Goal: Task Accomplishment & Management: Manage account settings

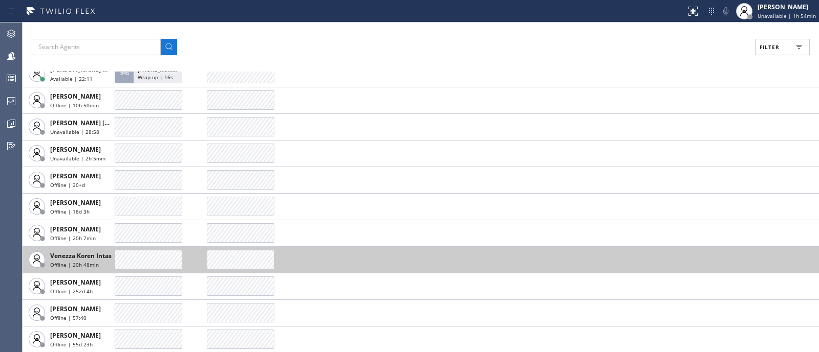
scroll to position [2627, 0]
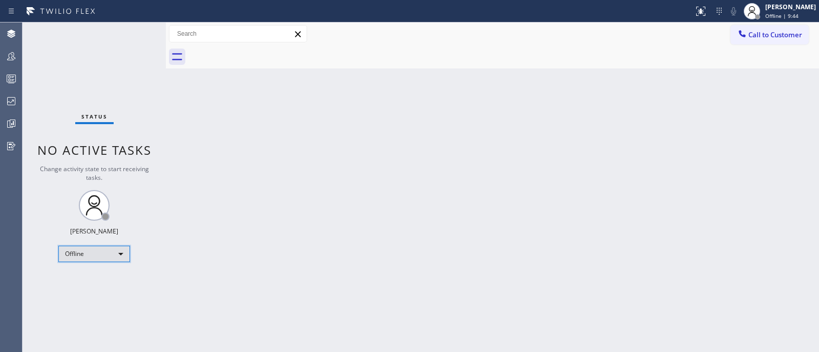
click at [93, 247] on div "Offline" at bounding box center [94, 254] width 72 height 16
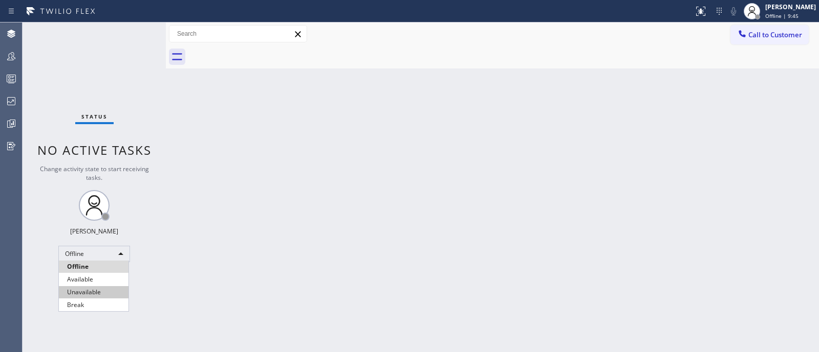
click at [96, 292] on li "Unavailable" at bounding box center [94, 292] width 70 height 12
click at [765, 98] on div "Back to Dashboard Change Sender ID Customers Technicians Select a contact Outbo…" at bounding box center [492, 188] width 653 height 330
click at [688, 165] on div "Back to Dashboard Change Sender ID Customers Technicians Select a contact Outbo…" at bounding box center [492, 188] width 653 height 330
click at [445, 206] on div "Back to Dashboard Change Sender ID Customers Technicians Select a contact Outbo…" at bounding box center [492, 188] width 653 height 330
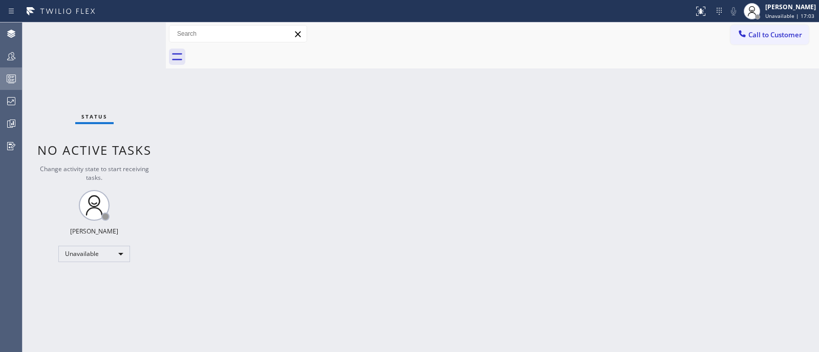
click at [15, 77] on rect at bounding box center [11, 78] width 9 height 7
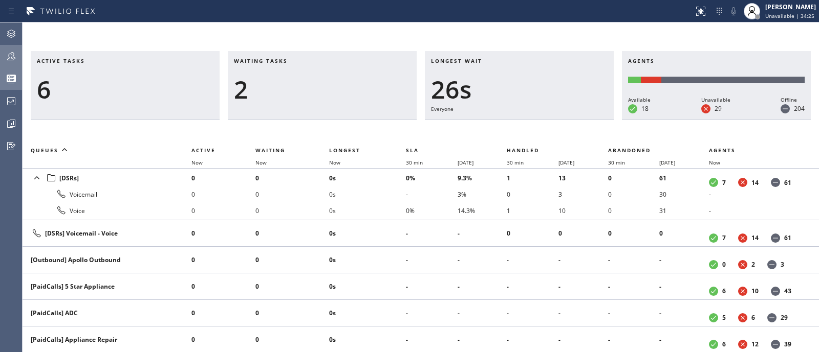
click at [17, 55] on icon at bounding box center [11, 56] width 12 height 12
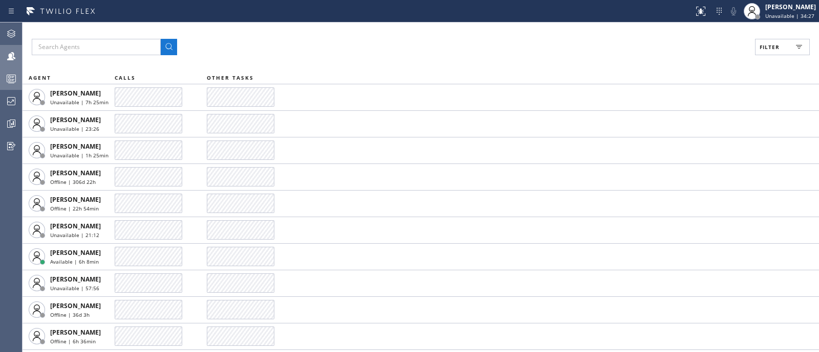
click at [799, 41] on icon at bounding box center [798, 47] width 12 height 12
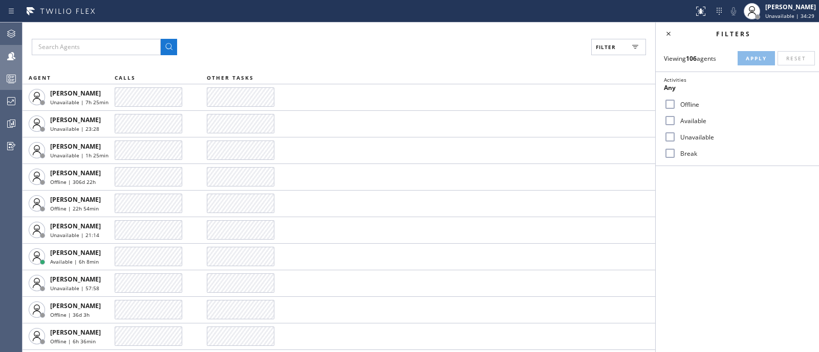
click at [698, 117] on label "Available" at bounding box center [743, 121] width 135 height 9
click at [676, 116] on input "Available" at bounding box center [670, 121] width 12 height 12
checkbox input "true"
click at [753, 58] on span "Apply" at bounding box center [755, 58] width 21 height 7
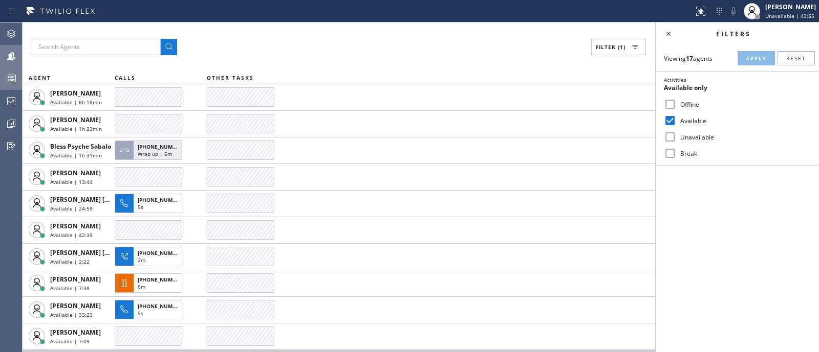
scroll to position [1, 0]
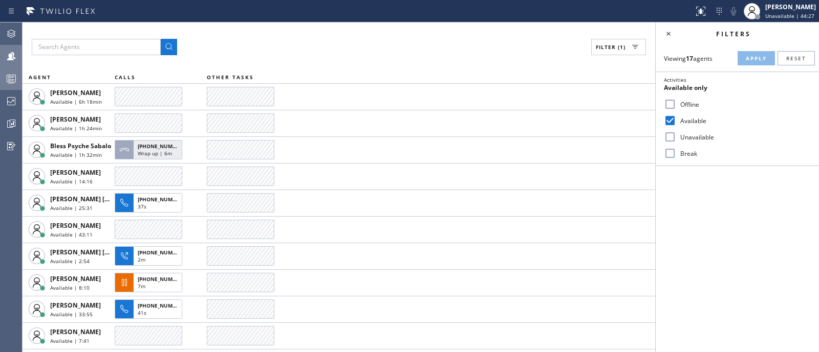
click at [704, 237] on div "Filters Viewing 17 agents Apply Reset Activities Available only Offline Availab…" at bounding box center [736, 188] width 163 height 330
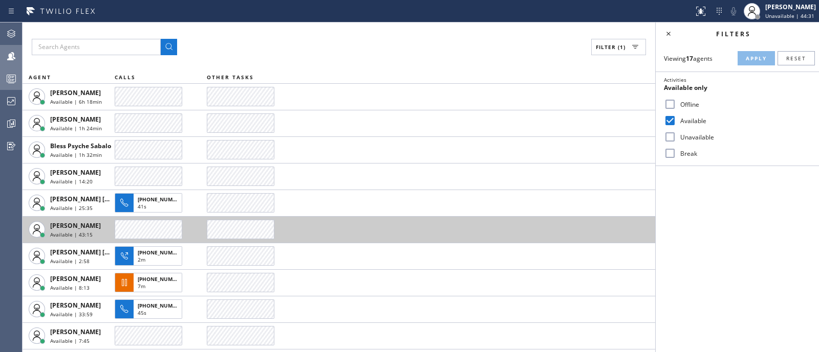
scroll to position [184, 0]
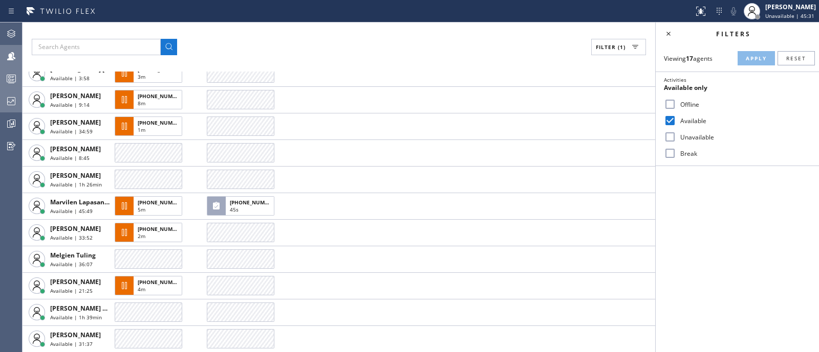
click at [12, 104] on icon at bounding box center [11, 101] width 12 height 12
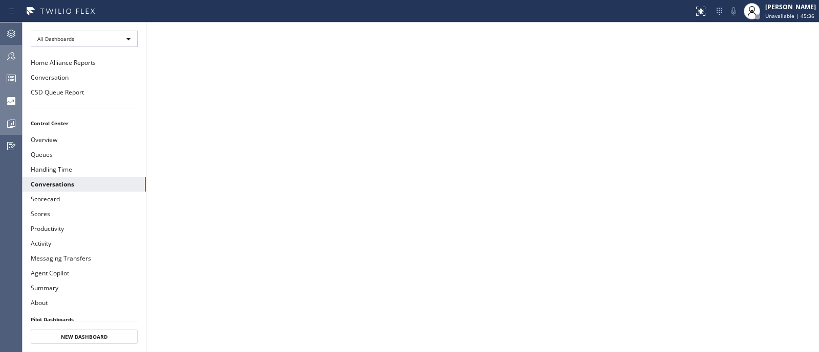
click at [0, 129] on div at bounding box center [11, 124] width 23 height 12
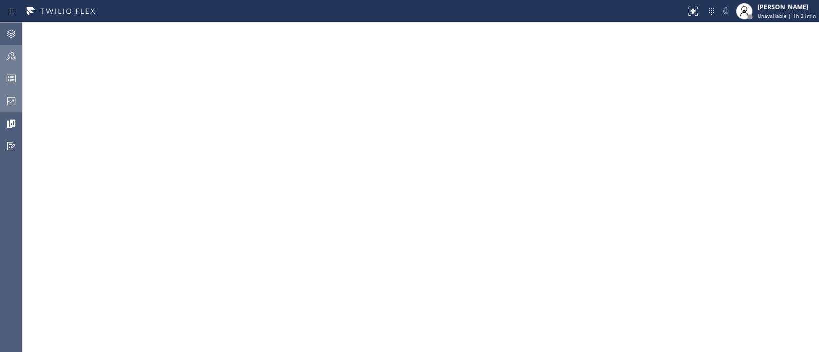
click at [21, 72] on div at bounding box center [11, 79] width 23 height 20
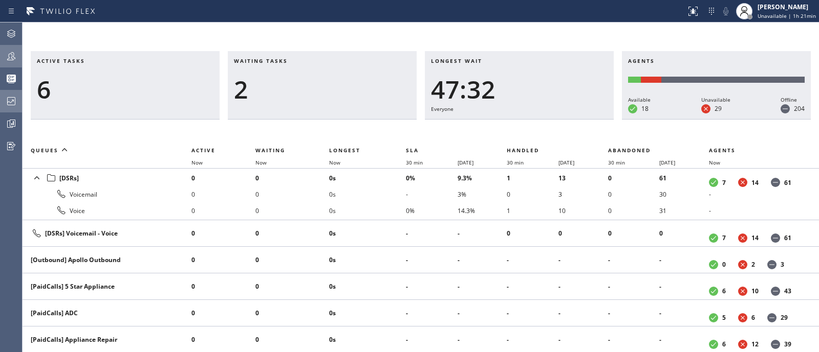
click at [13, 51] on icon at bounding box center [11, 56] width 12 height 12
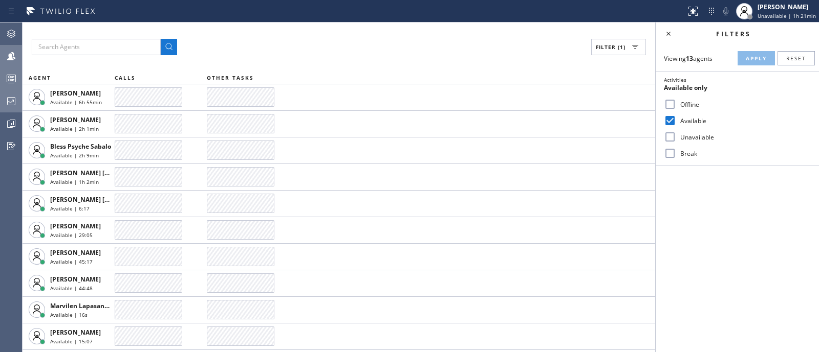
click at [10, 89] on div at bounding box center [11, 79] width 23 height 20
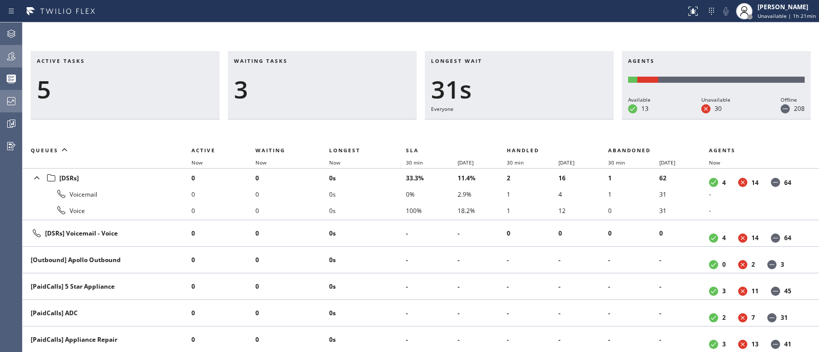
click at [63, 135] on div "Active tasks 5 Waiting tasks 3 Longest wait 31s Everyone Agents Available 13 Un…" at bounding box center [421, 201] width 796 height 301
click at [80, 150] on th "Queues" at bounding box center [107, 150] width 169 height 12
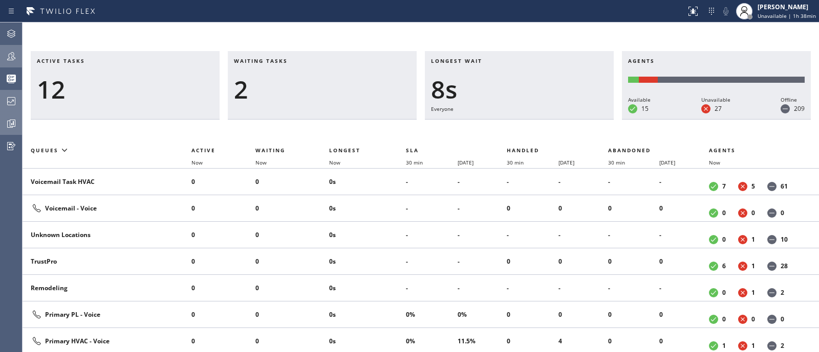
click at [5, 124] on div at bounding box center [11, 124] width 23 height 12
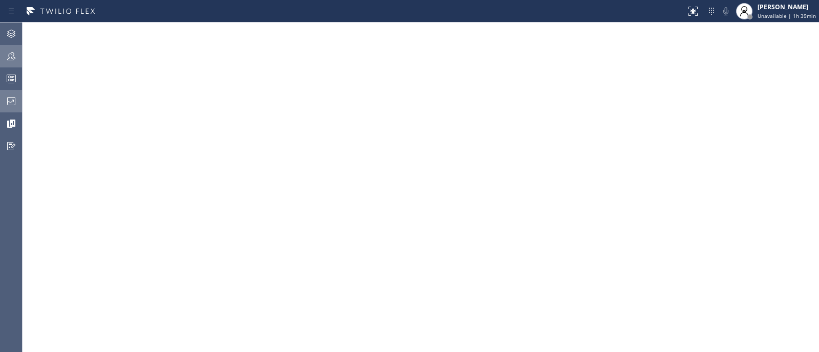
click at [18, 184] on div "Agent Desktop Teams Queues Stats Dashboards Analyze Questionnaires" at bounding box center [11, 188] width 22 height 330
click at [765, 19] on div "Jehn Kersten Omelgo Unavailable | 1h 39min" at bounding box center [776, 11] width 86 height 23
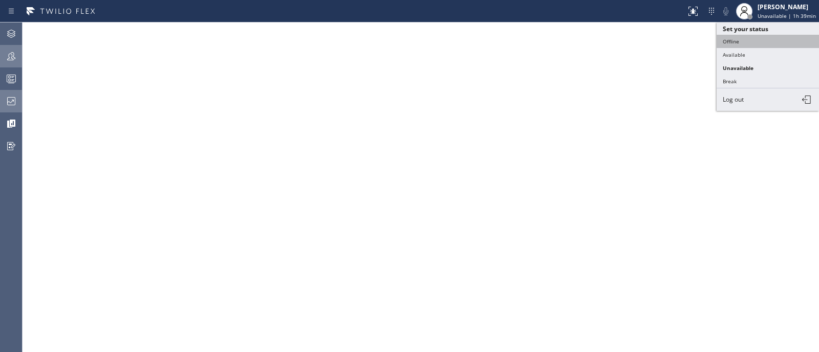
click at [761, 45] on button "Offline" at bounding box center [767, 41] width 102 height 13
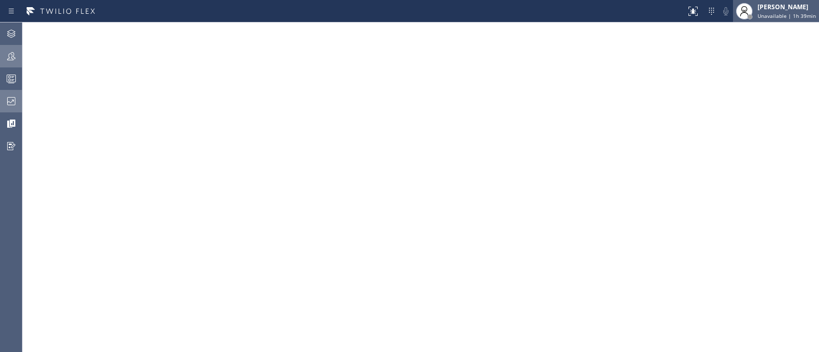
click at [780, 8] on div "[PERSON_NAME]" at bounding box center [786, 7] width 58 height 9
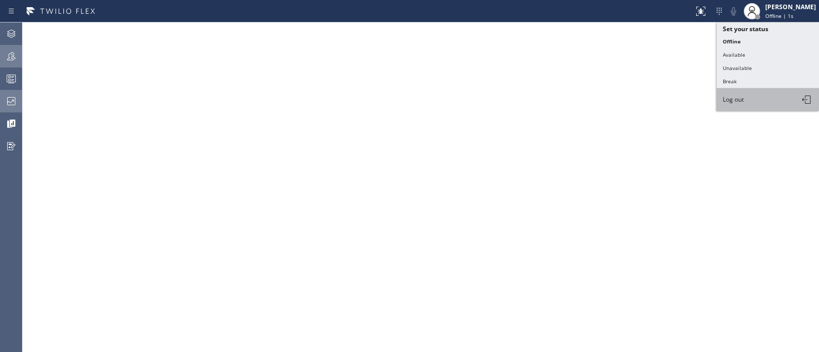
click at [770, 98] on button "Log out" at bounding box center [767, 100] width 102 height 23
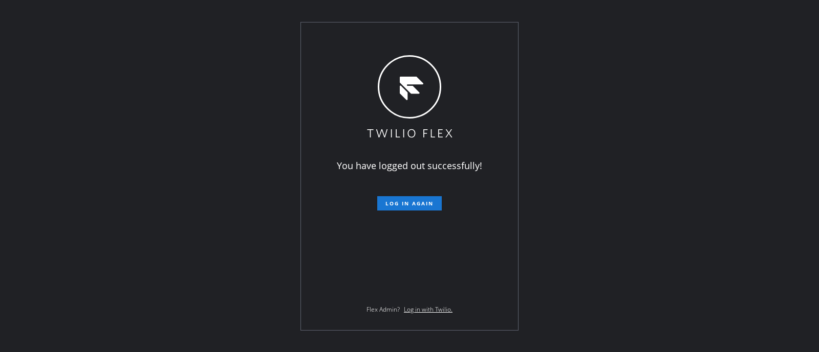
click at [639, 127] on div "You have logged out successfully! Log in again Flex Admin? Log in with Twilio." at bounding box center [409, 176] width 819 height 352
